Goal: Task Accomplishment & Management: Manage account settings

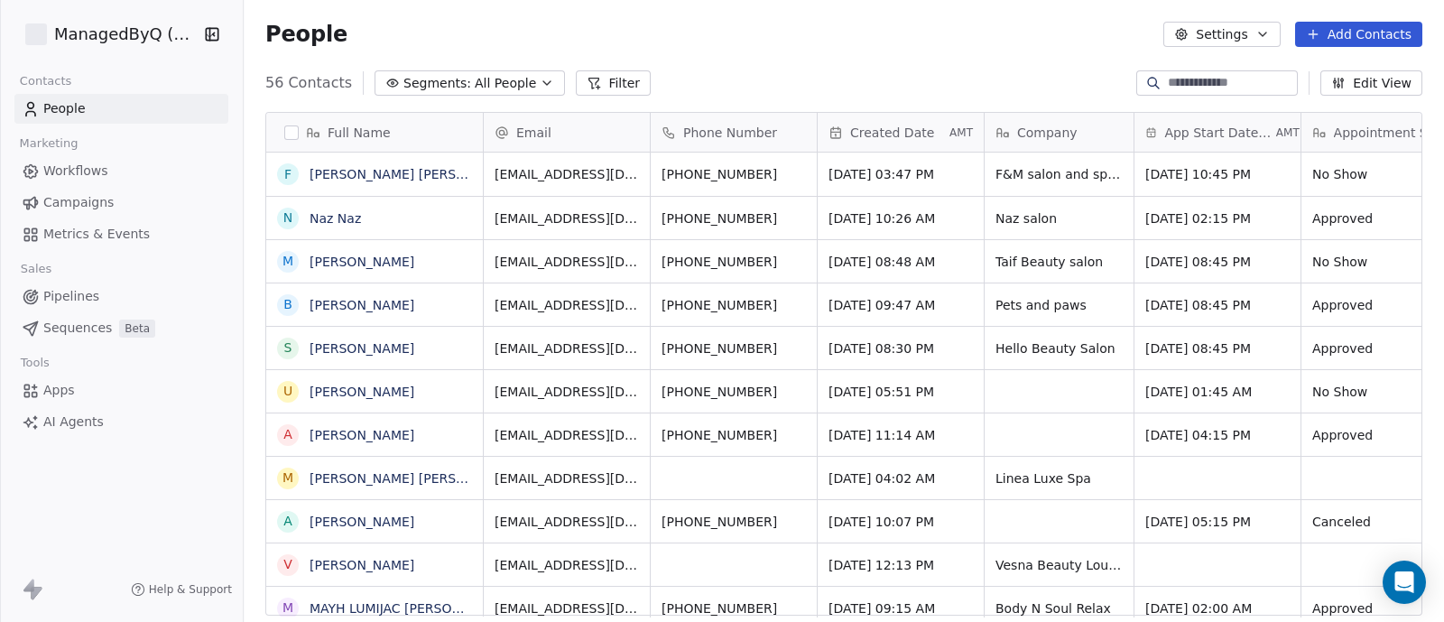
scroll to position [530, 1182]
click at [442, 80] on span "Segments:" at bounding box center [437, 83] width 68 height 19
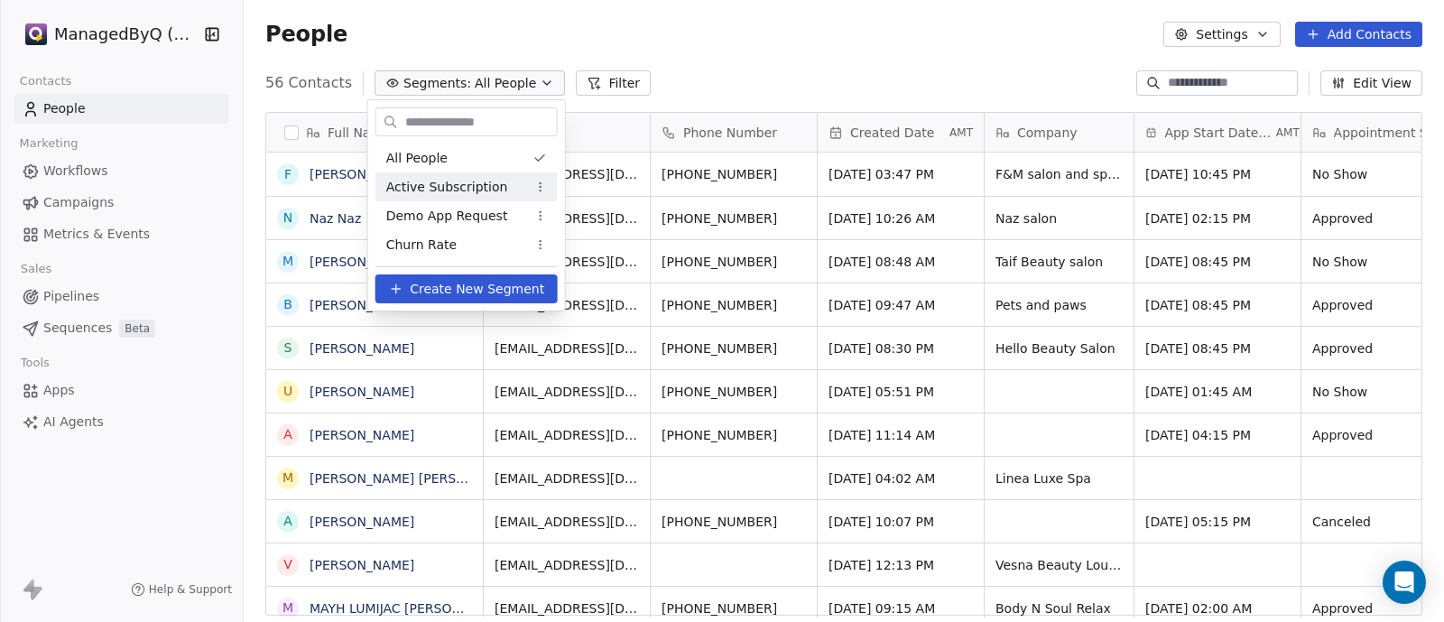
click at [458, 189] on span "Active Subscription" at bounding box center [447, 187] width 122 height 19
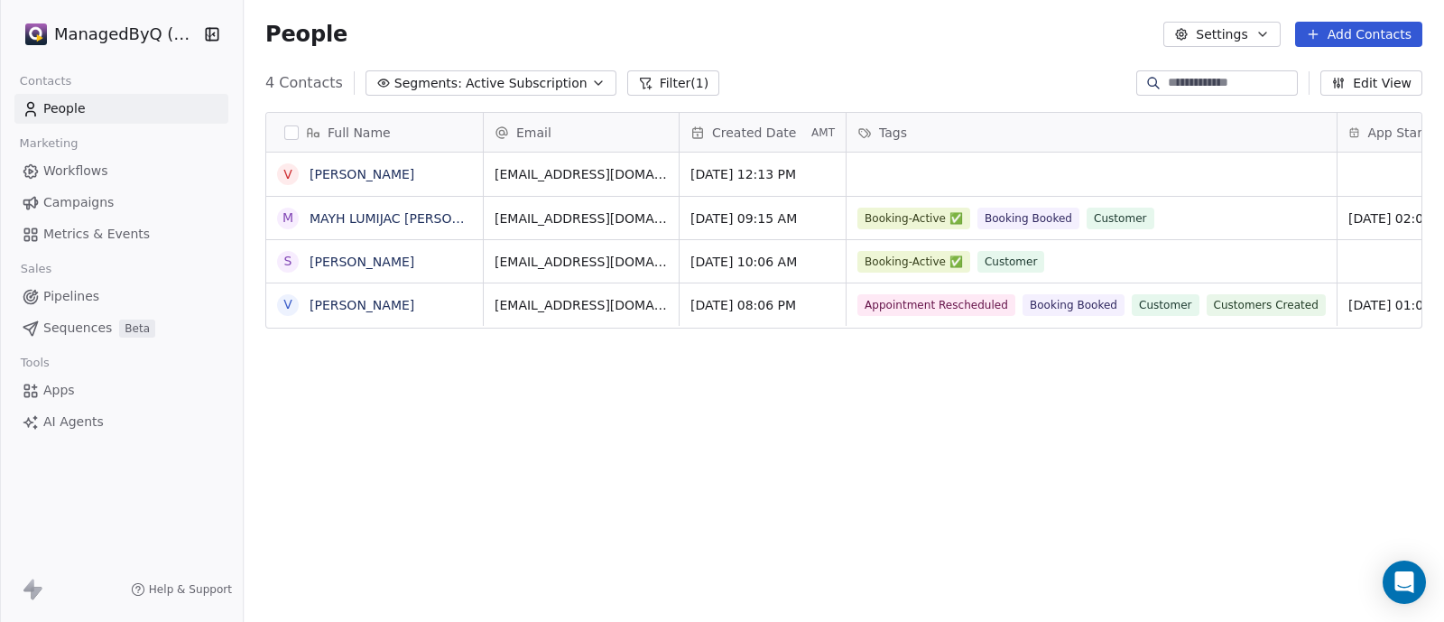
click at [432, 70] on button "Segments: Active Subscription" at bounding box center [491, 82] width 251 height 25
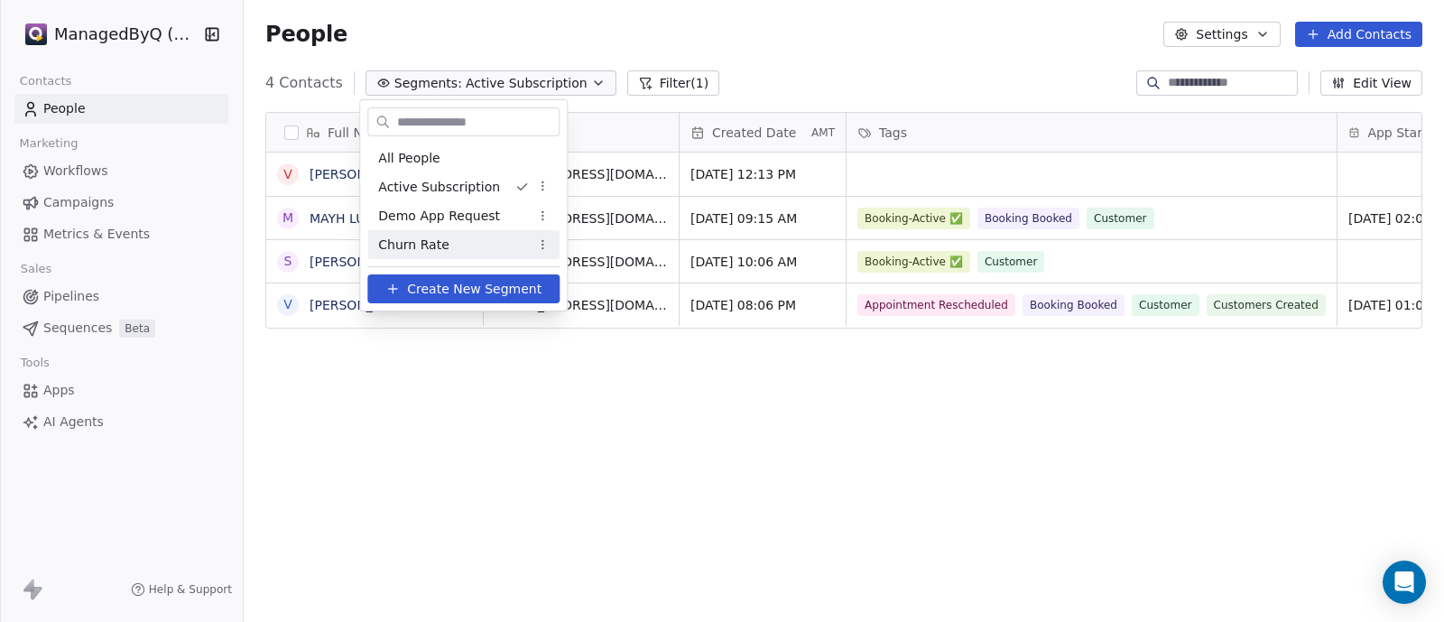
click at [419, 241] on span "Churn Rate" at bounding box center [413, 245] width 70 height 19
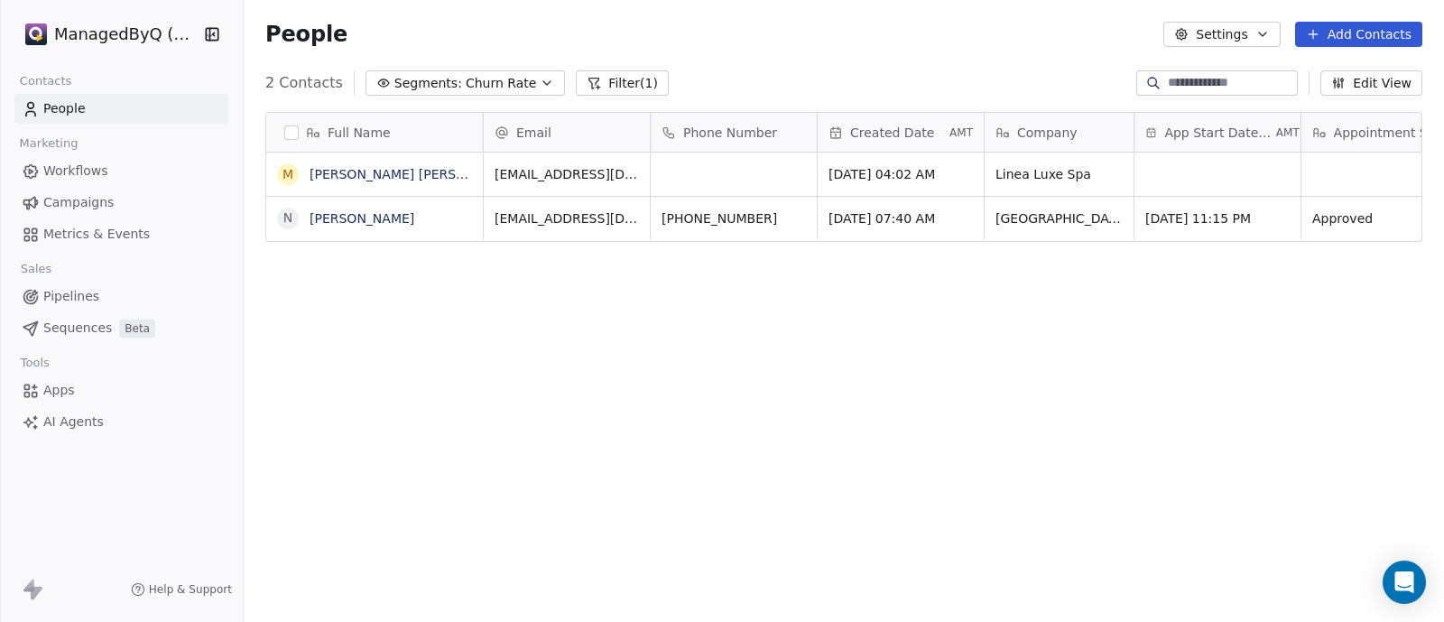
click at [466, 82] on span "Churn Rate" at bounding box center [501, 83] width 70 height 19
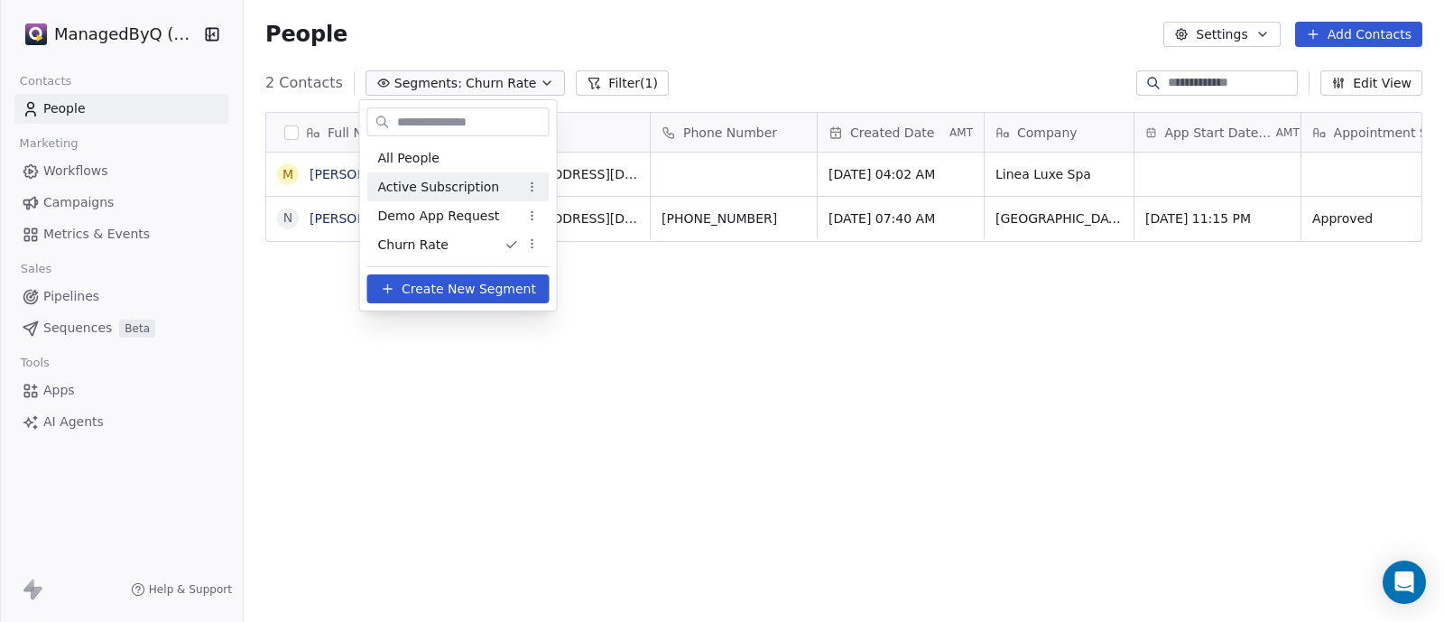
click at [429, 196] on span "Active Subscription" at bounding box center [439, 187] width 122 height 19
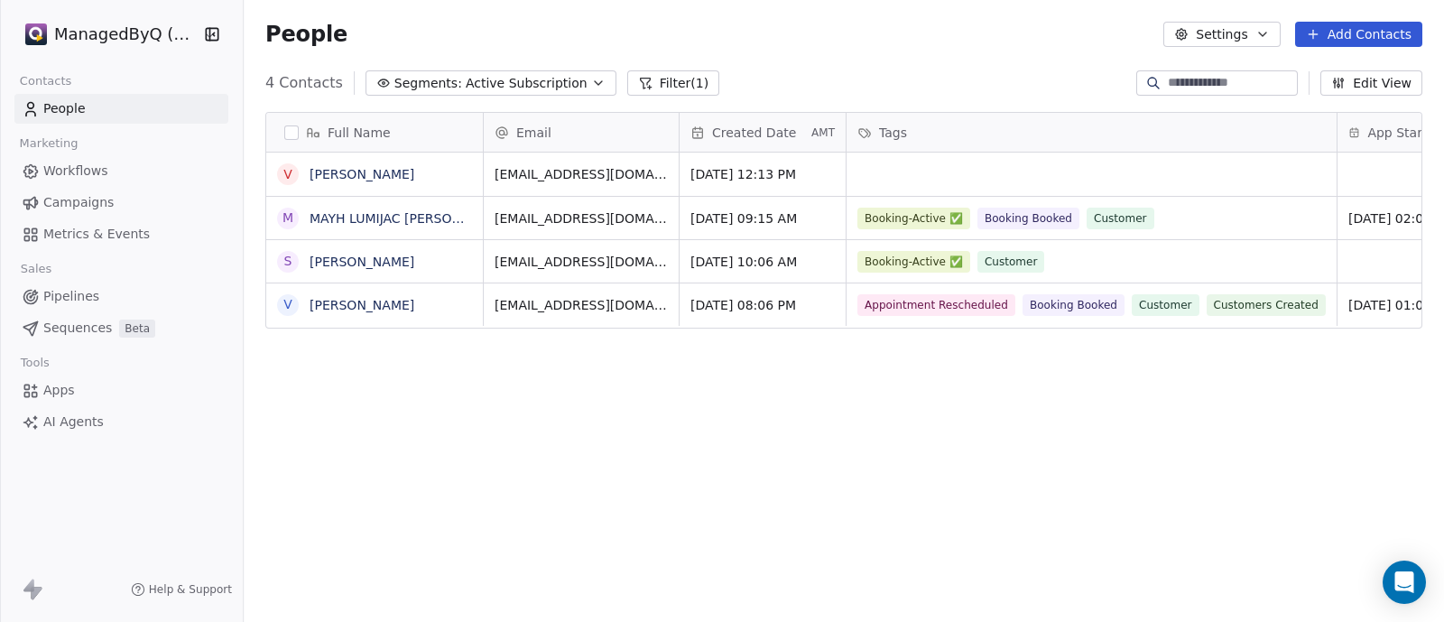
click at [406, 86] on span "Segments:" at bounding box center [428, 83] width 68 height 19
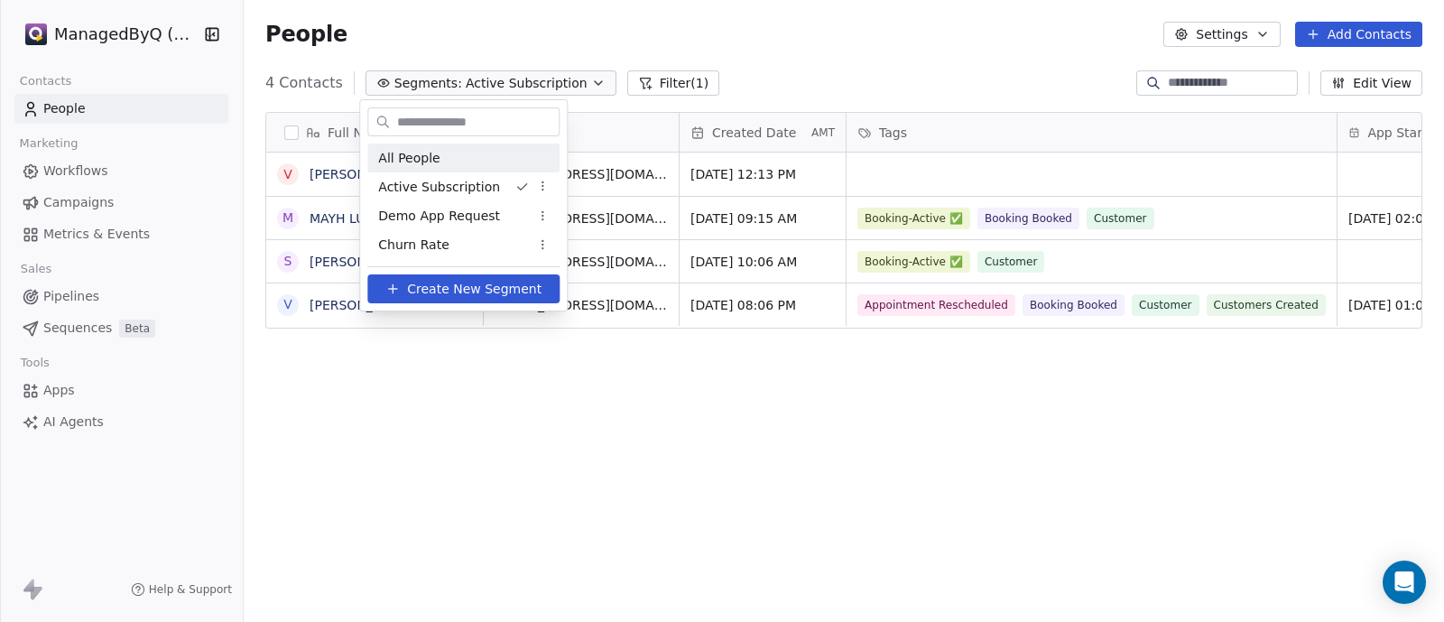
click at [384, 162] on span "All People" at bounding box center [408, 158] width 61 height 19
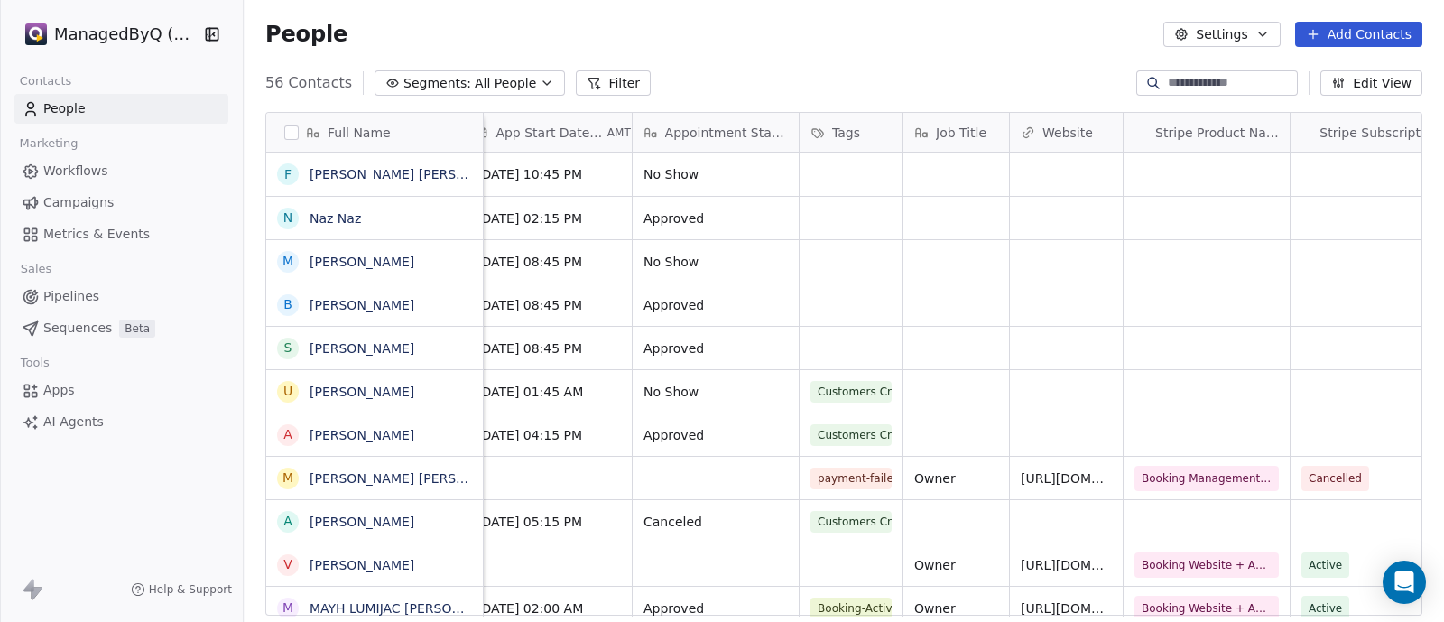
scroll to position [0, 648]
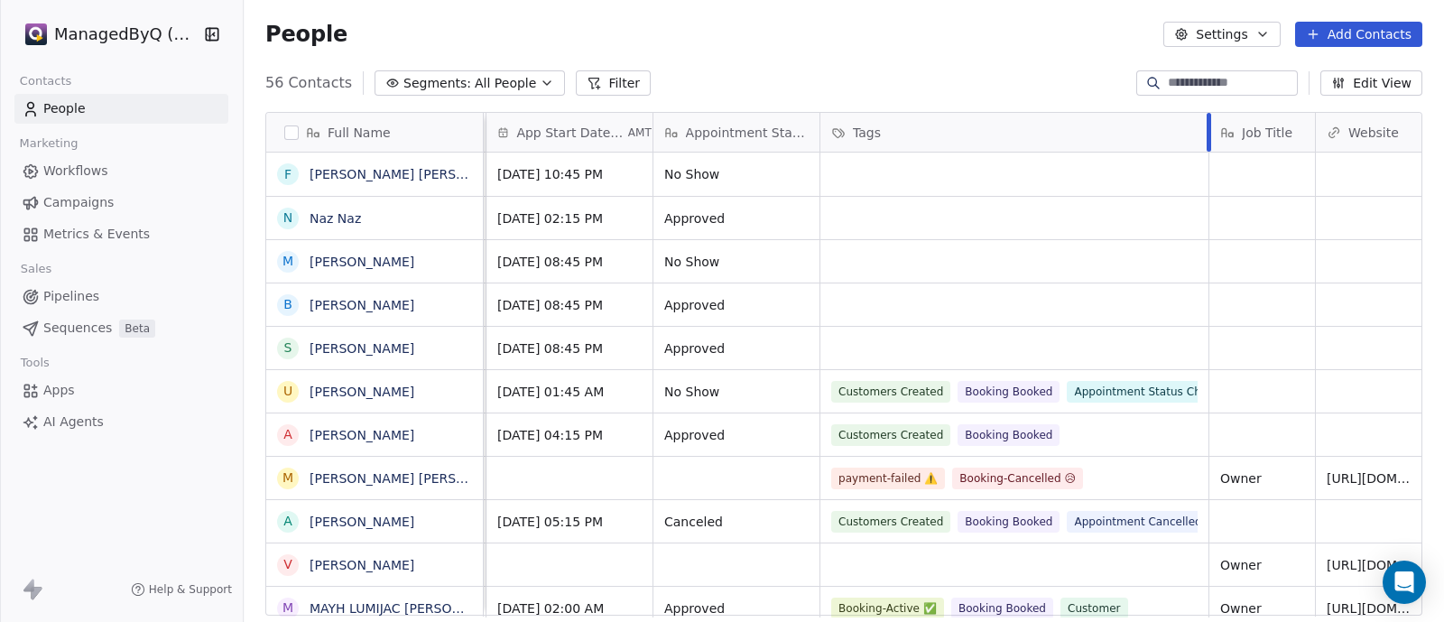
drag, startPoint x: 921, startPoint y: 134, endPoint x: 1207, endPoint y: 162, distance: 286.6
click at [1207, 162] on div "Email Phone Number Created Date AMT Company App Start Date Time AMT Appointment…" at bounding box center [1009, 365] width 2347 height 504
click at [907, 126] on div "Tags" at bounding box center [1012, 133] width 363 height 18
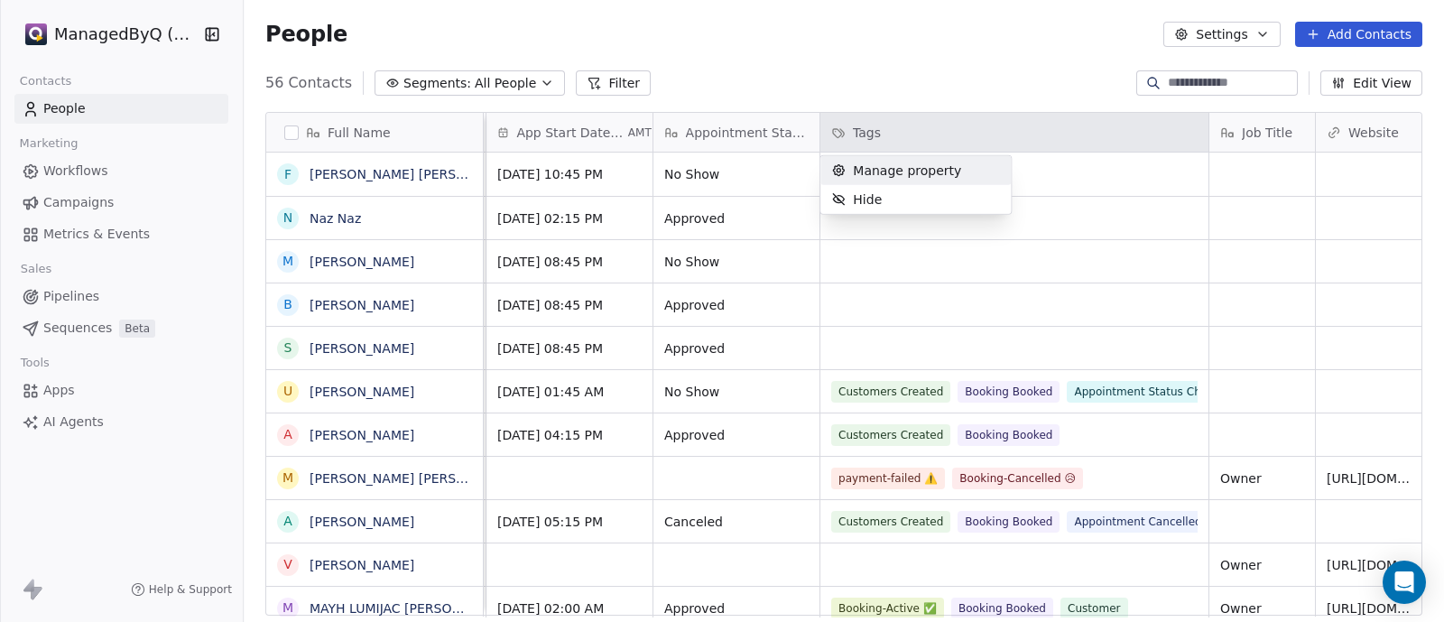
click at [884, 171] on span "Manage property" at bounding box center [907, 171] width 108 height 18
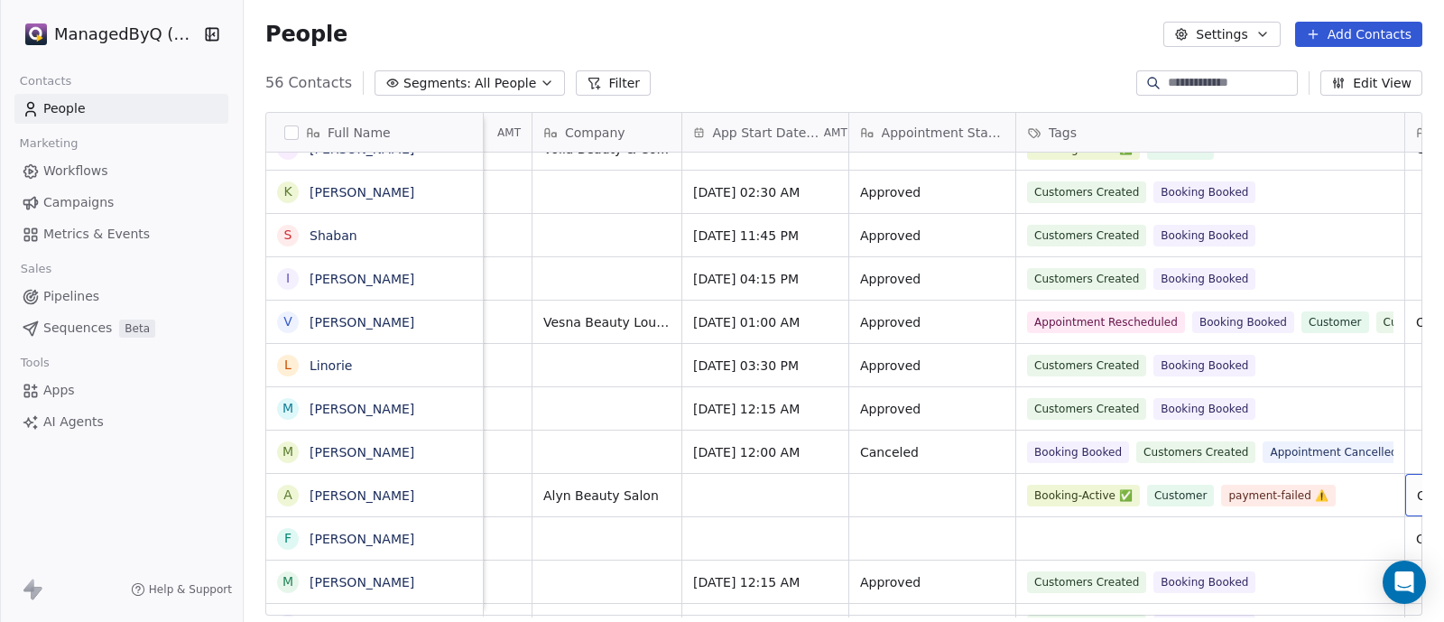
scroll to position [17, 560]
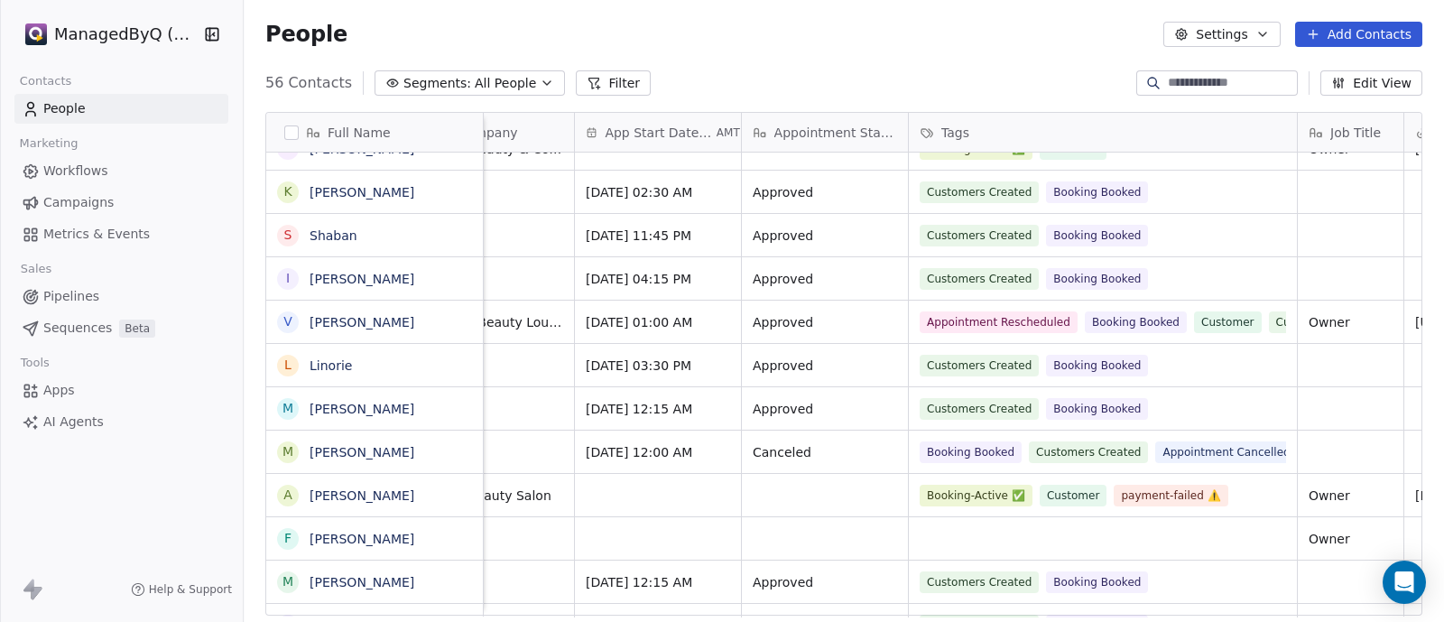
click at [1143, 79] on div at bounding box center [1153, 83] width 29 height 18
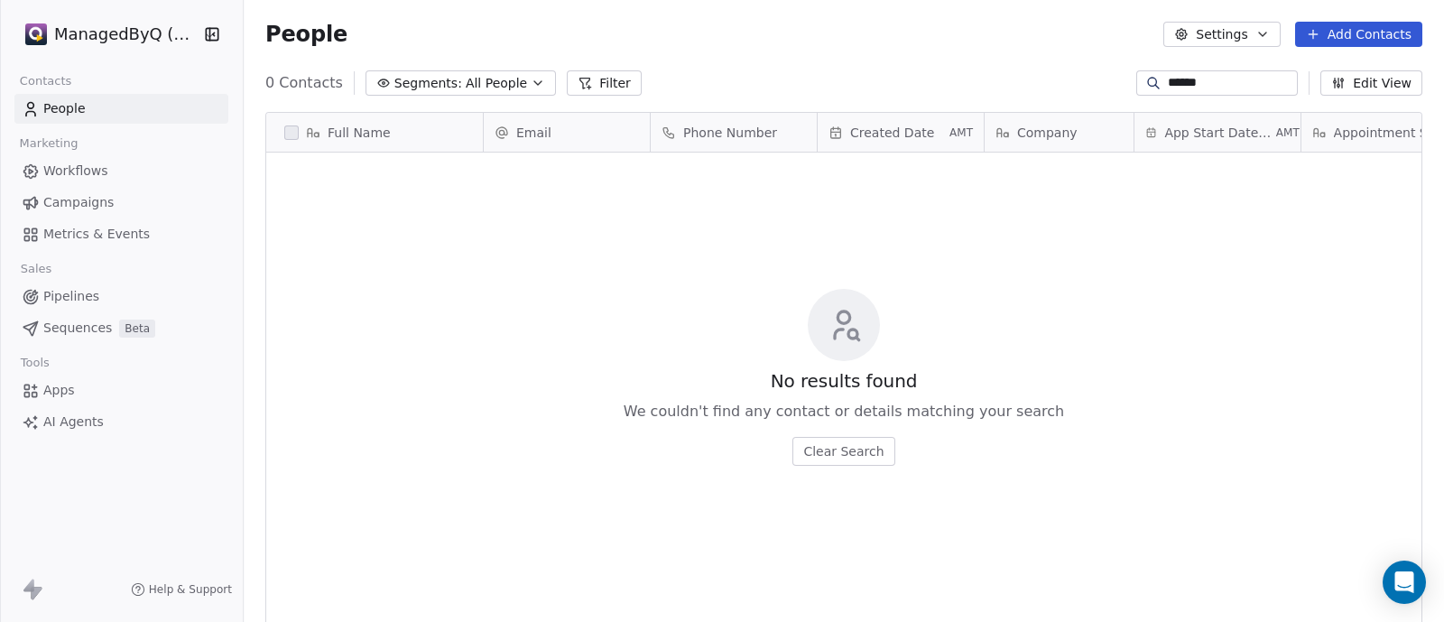
scroll to position [0, 0]
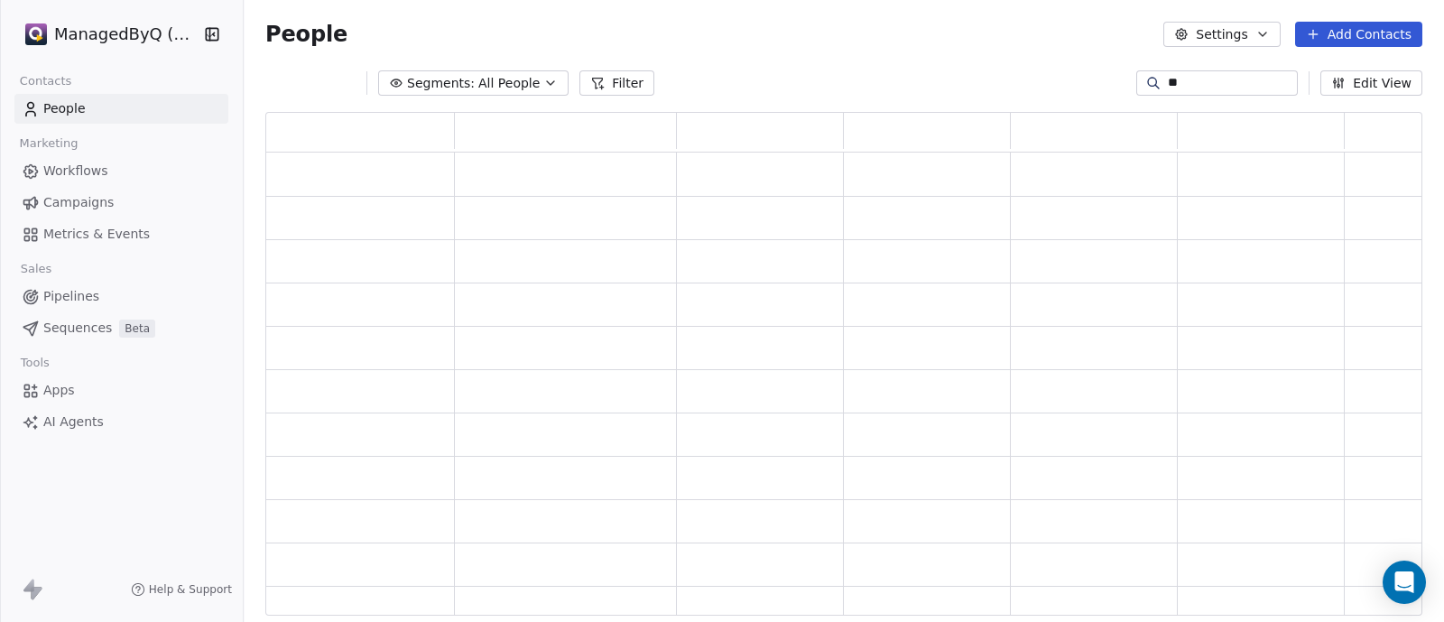
type input "*"
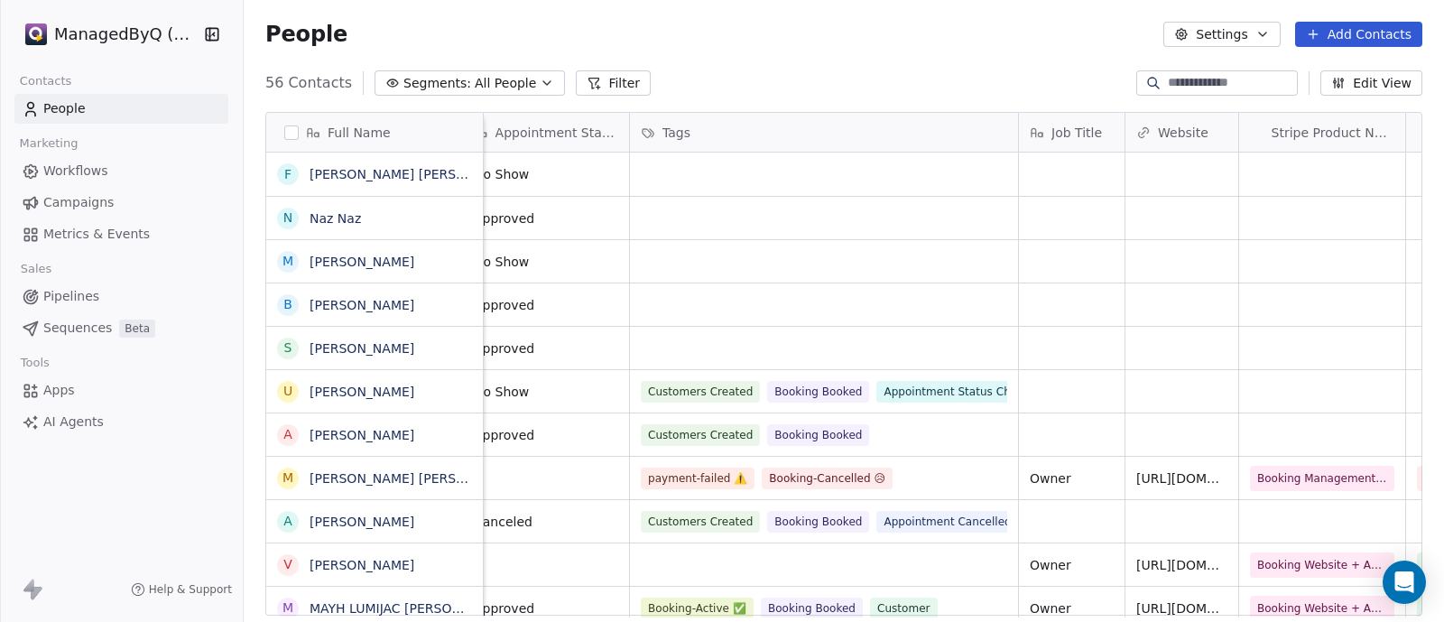
click at [777, 128] on div "Tags" at bounding box center [822, 133] width 363 height 18
click at [1131, 79] on html "ManagedByQ (FZE) Contacts People Marketing Workflows Campaigns Metrics & Events…" at bounding box center [722, 311] width 1444 height 622
click at [1168, 80] on input at bounding box center [1231, 83] width 126 height 18
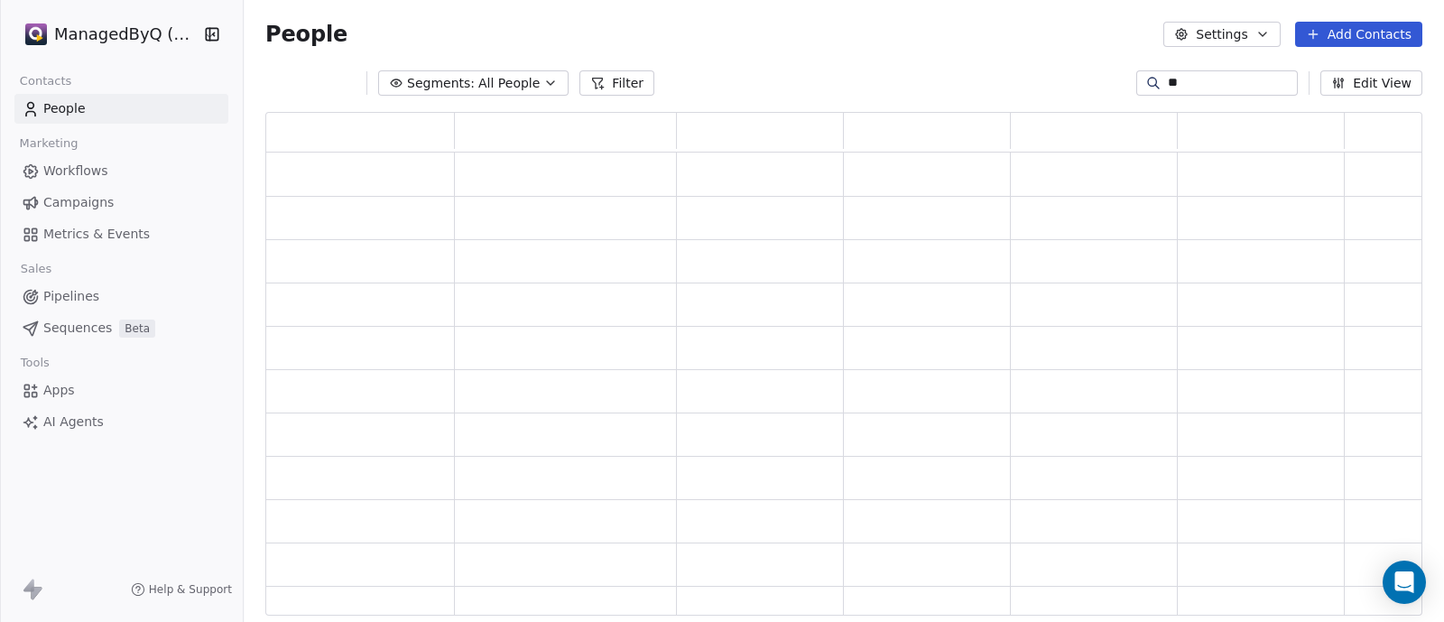
type input "*"
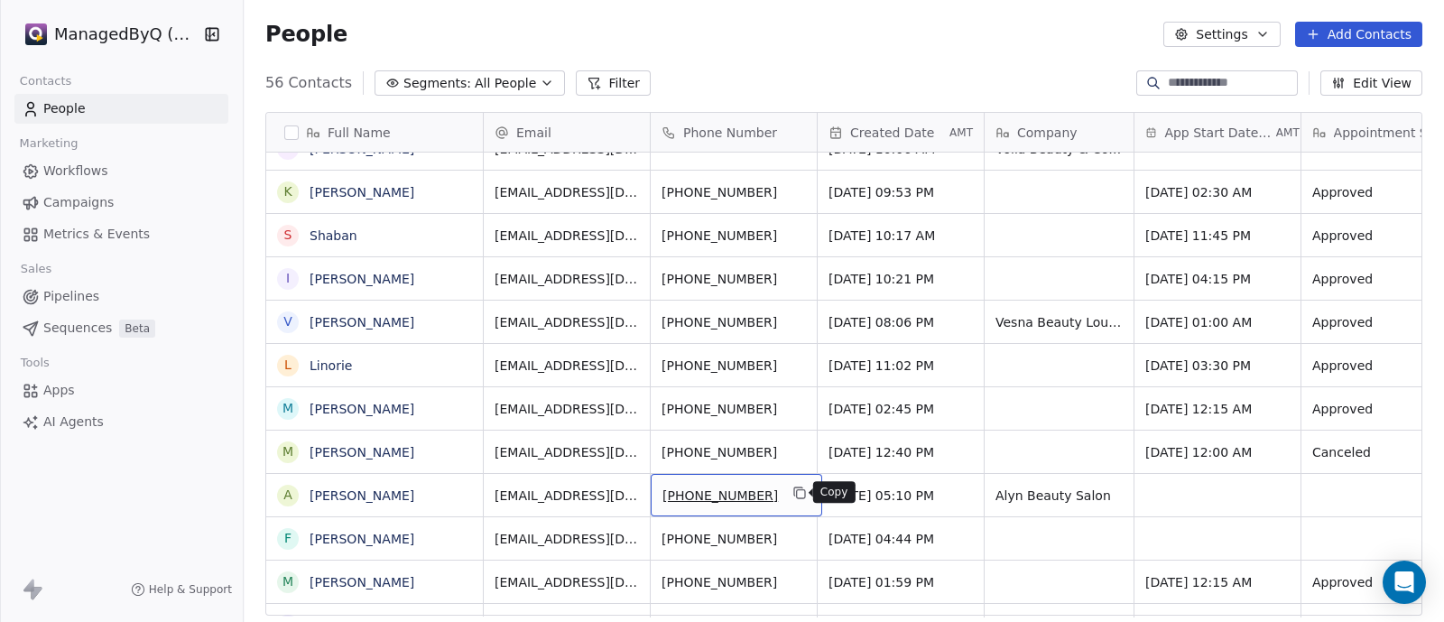
click at [797, 496] on icon "grid" at bounding box center [801, 494] width 8 height 8
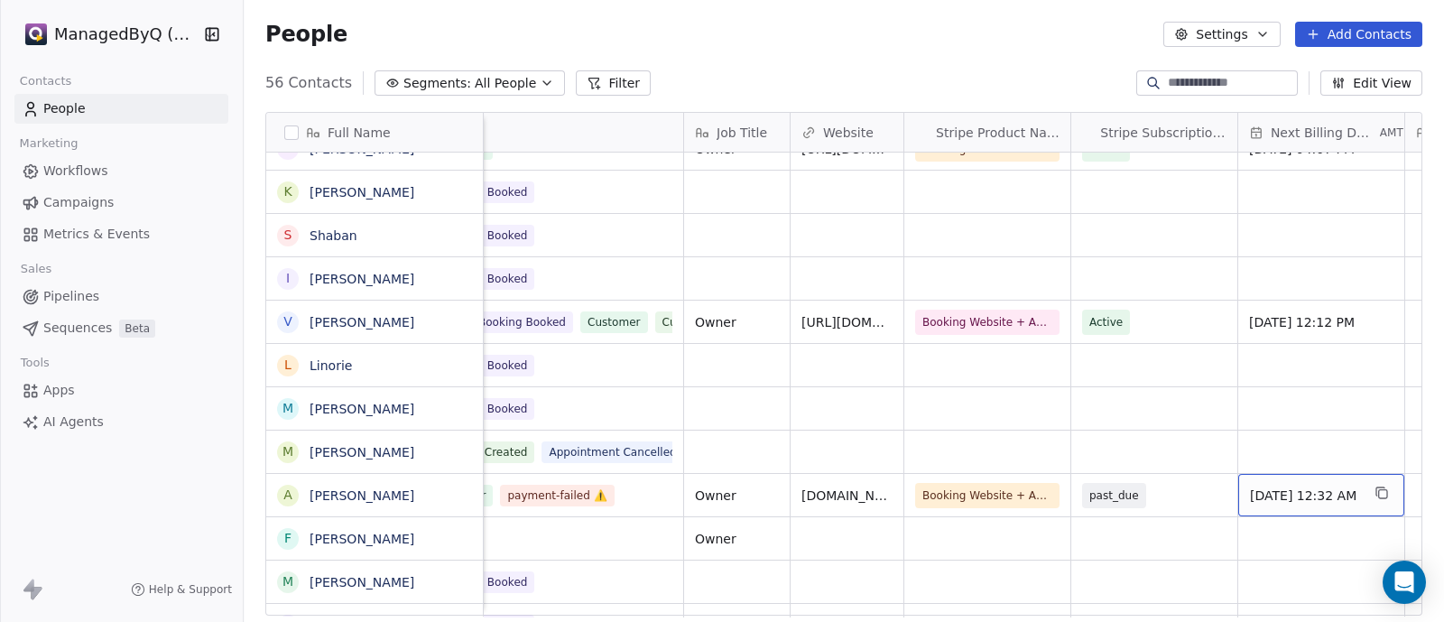
scroll to position [0, 1384]
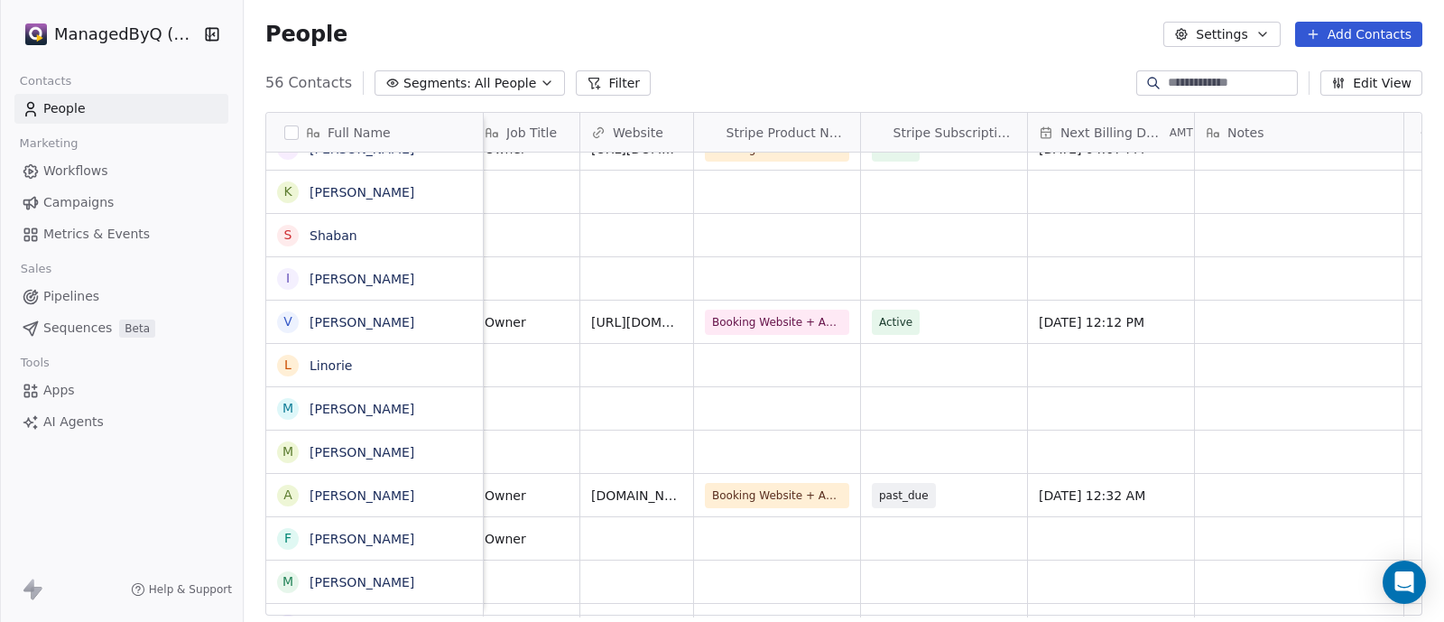
click at [1356, 83] on button "Edit View" at bounding box center [1371, 82] width 102 height 25
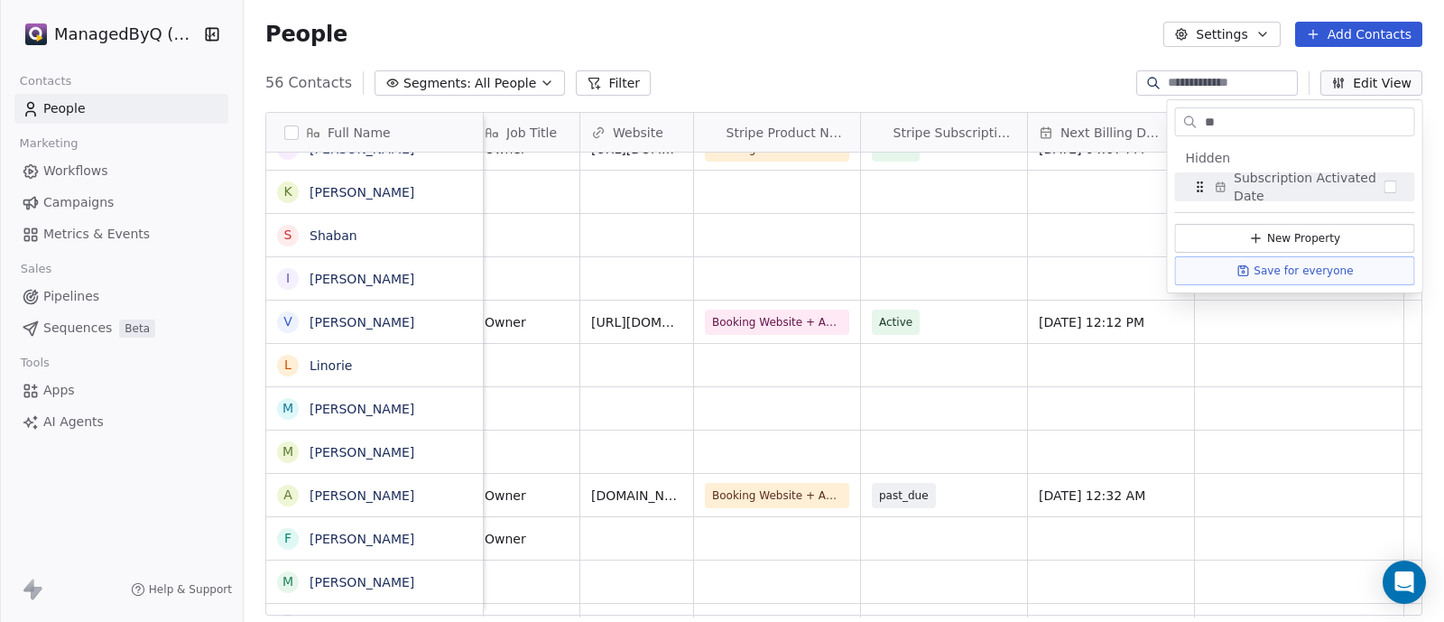
scroll to position [366, 0]
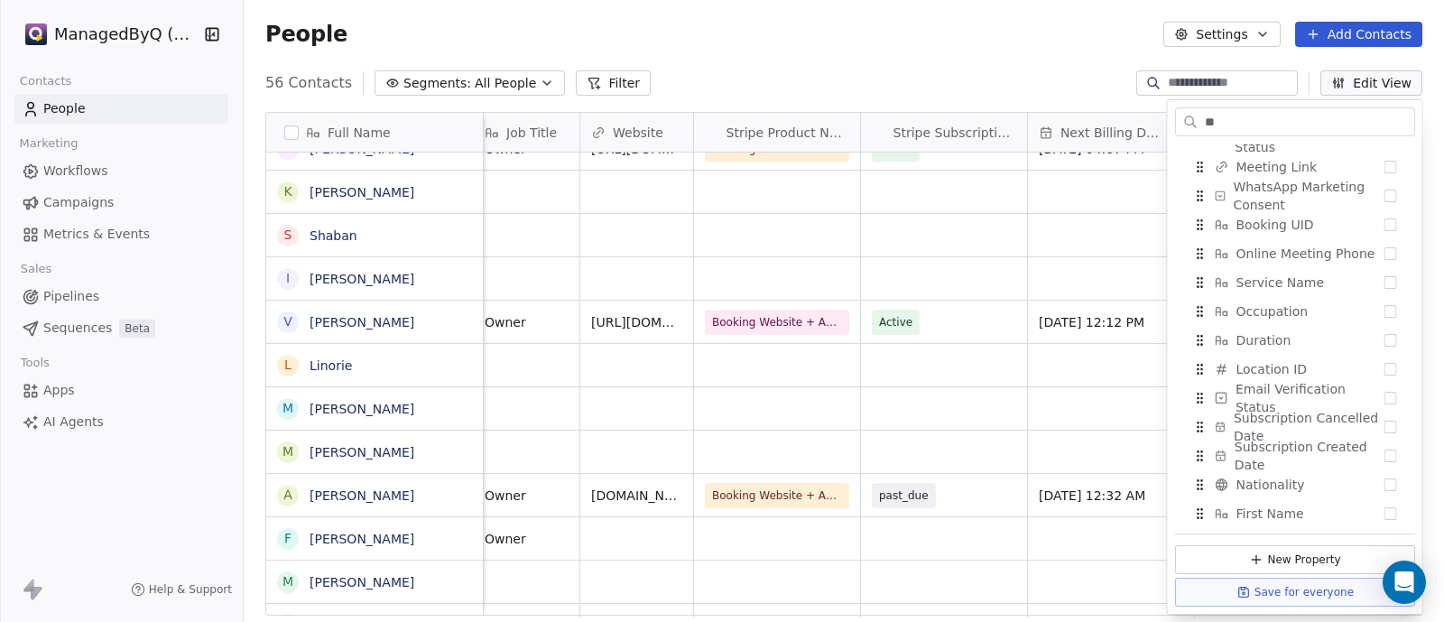
type input "*"
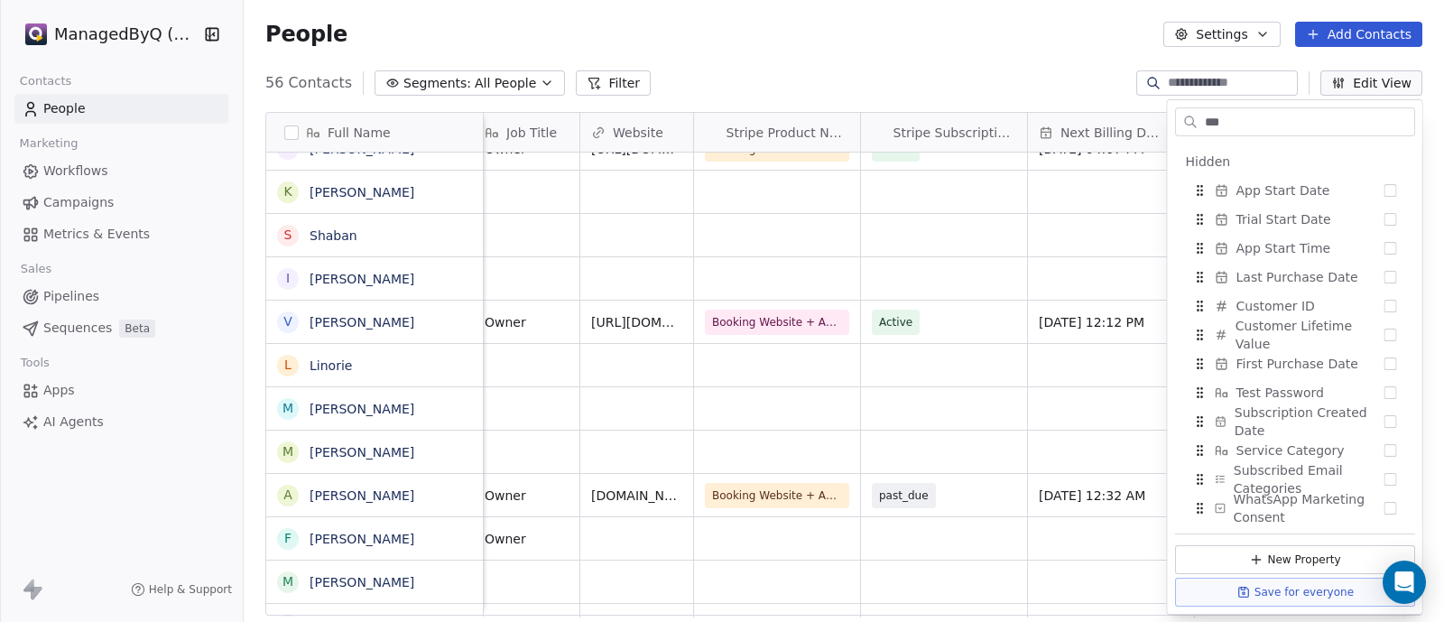
scroll to position [0, 0]
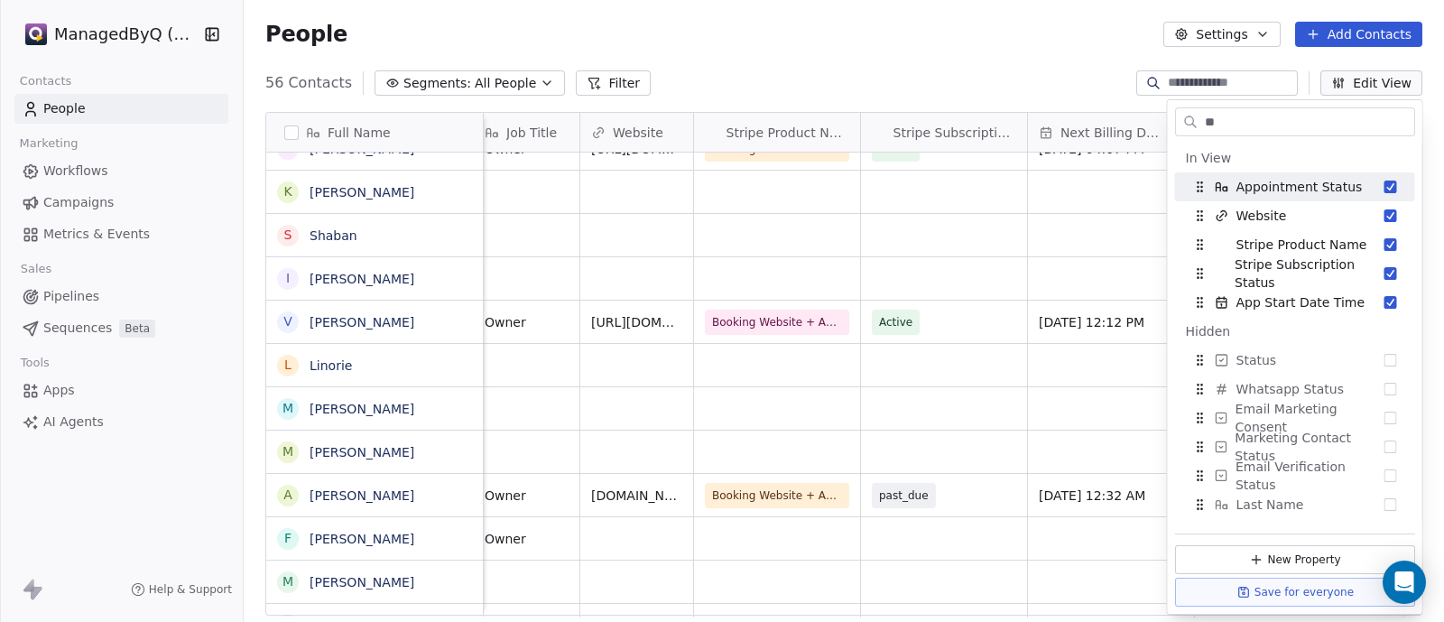
type input "*"
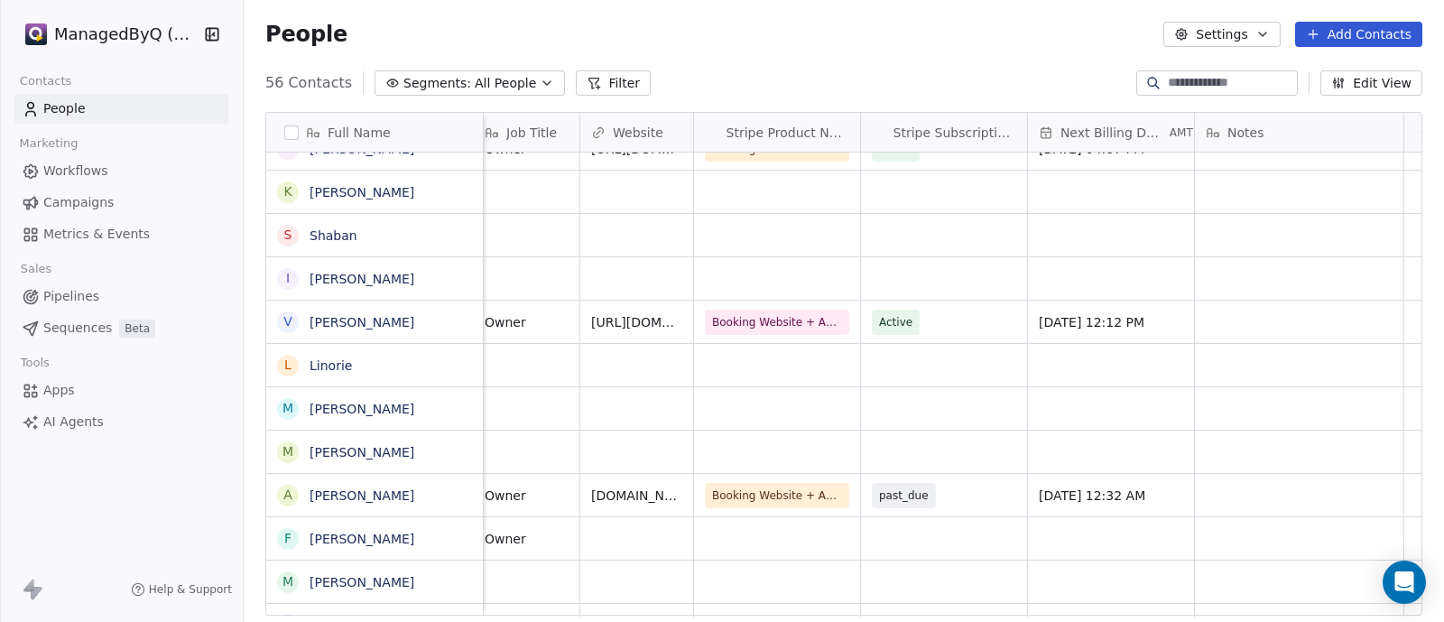
click at [967, 41] on div "People Settings Add Contacts" at bounding box center [843, 34] width 1157 height 25
click at [1187, 80] on input at bounding box center [1231, 83] width 126 height 18
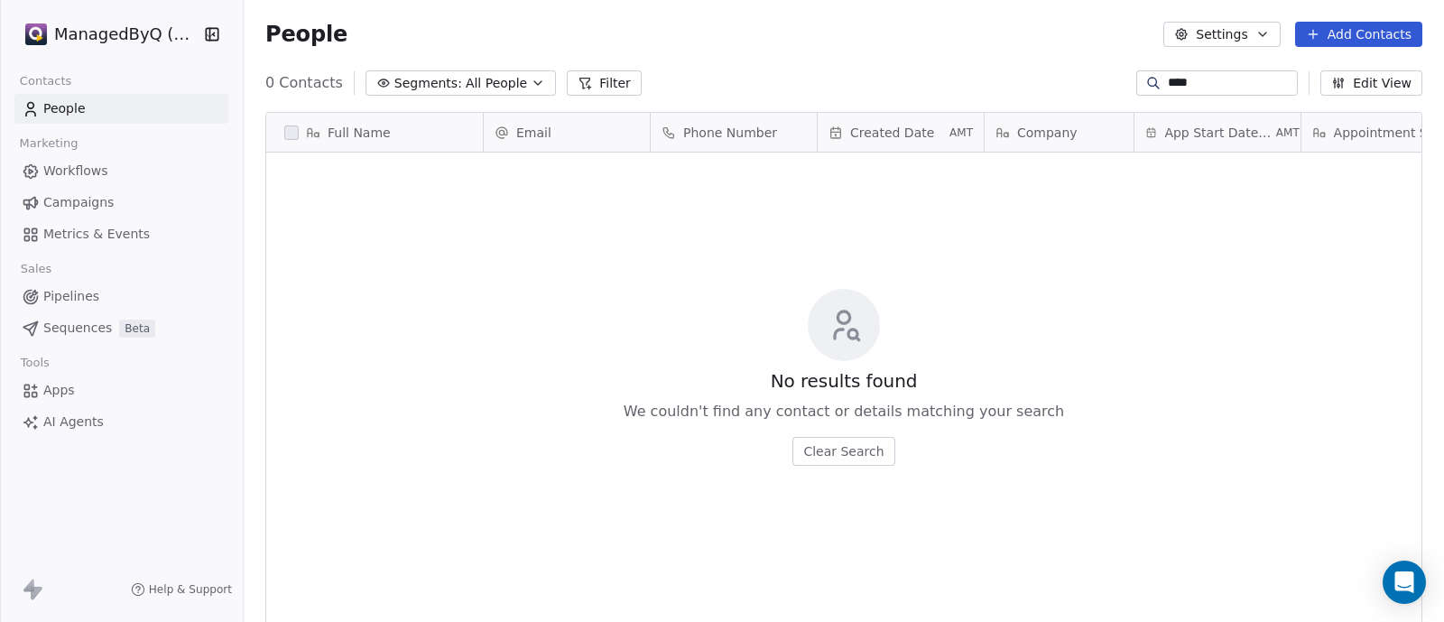
scroll to position [530, 1182]
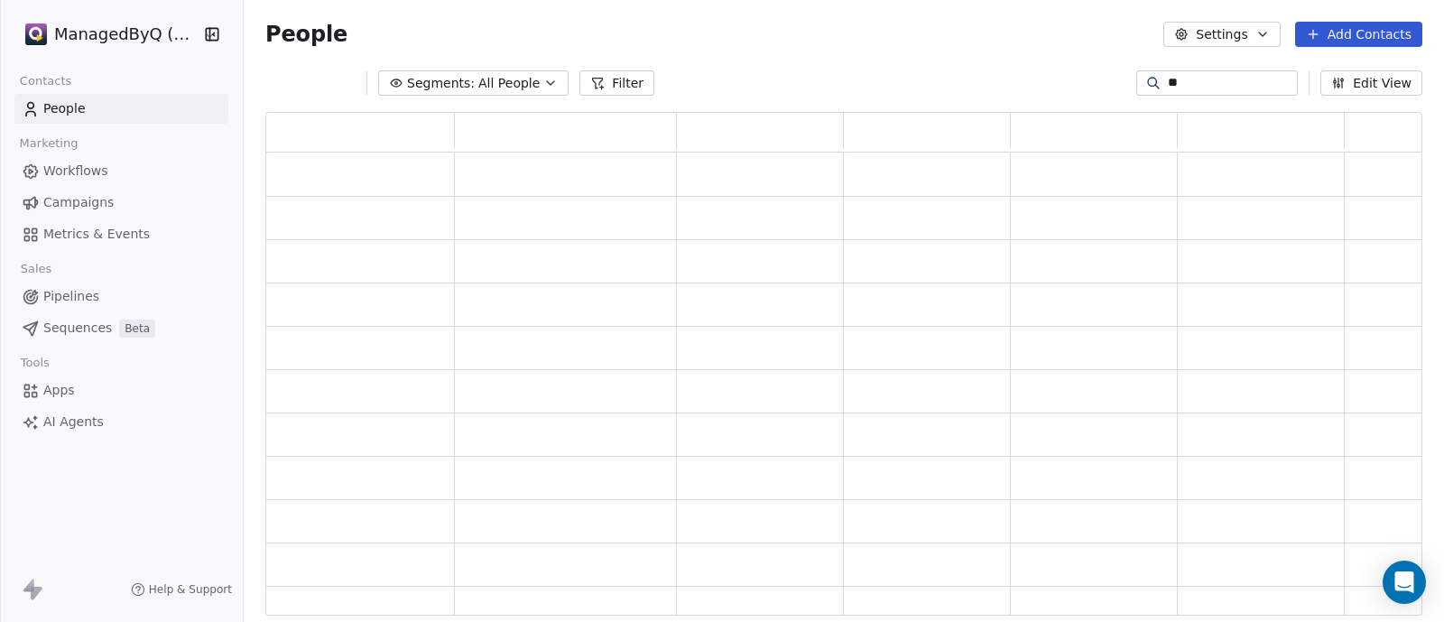
type input "*"
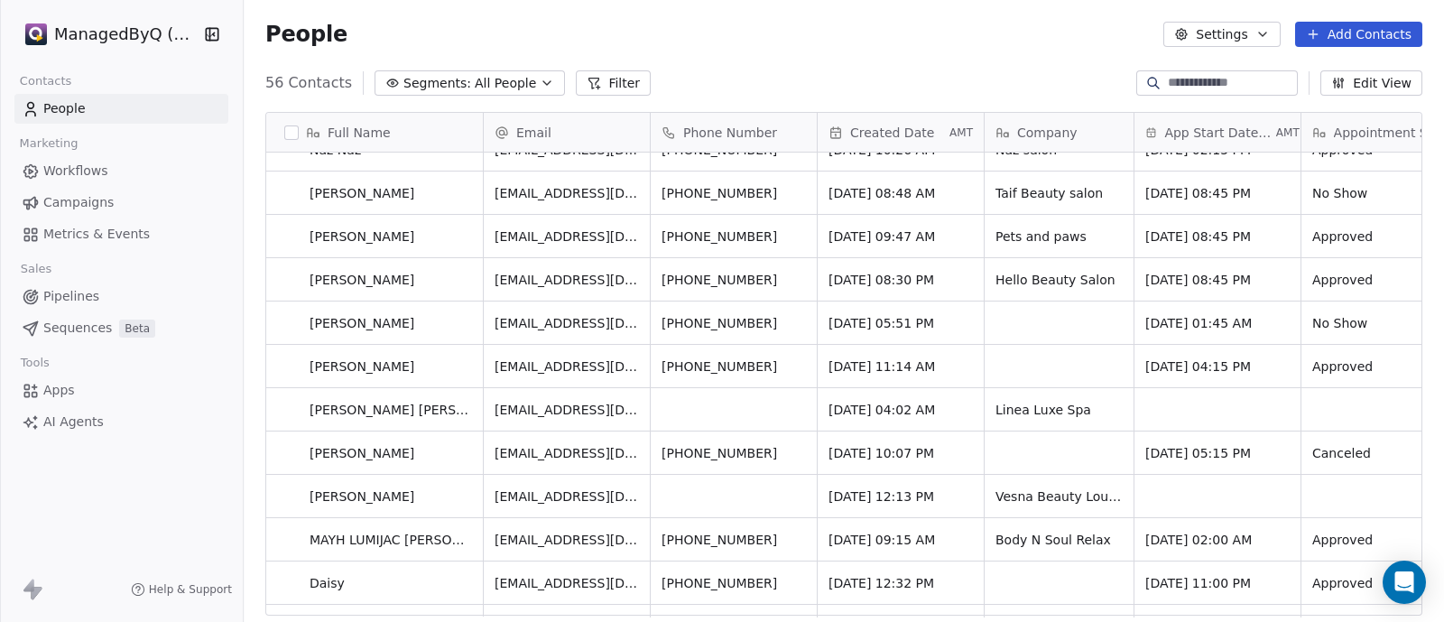
scroll to position [112, 0]
